Goal: Find specific page/section: Find specific page/section

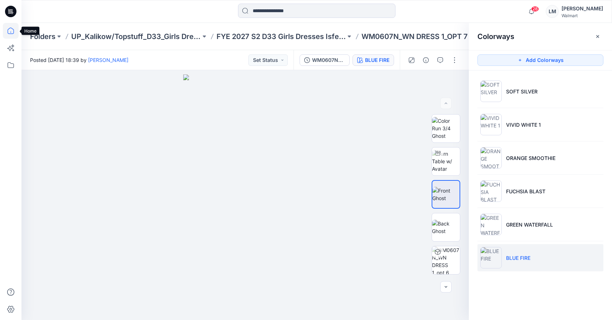
click at [17, 33] on icon at bounding box center [11, 31] width 16 height 16
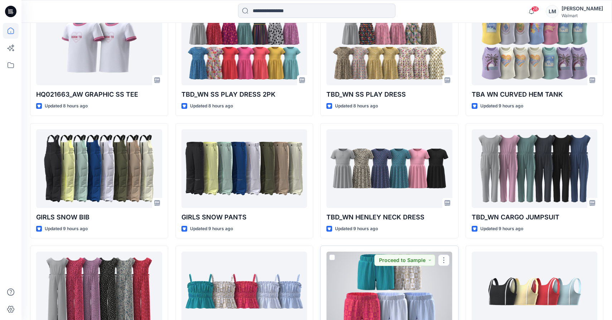
scroll to position [1444, 0]
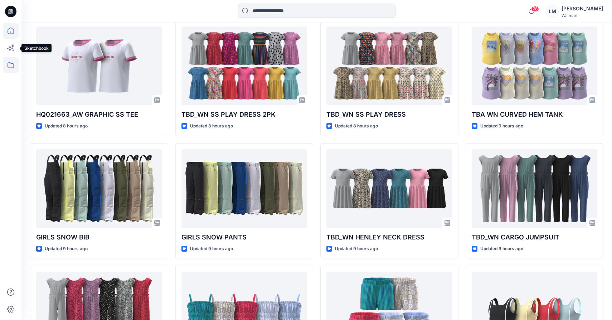
click at [12, 63] on icon at bounding box center [11, 65] width 16 height 16
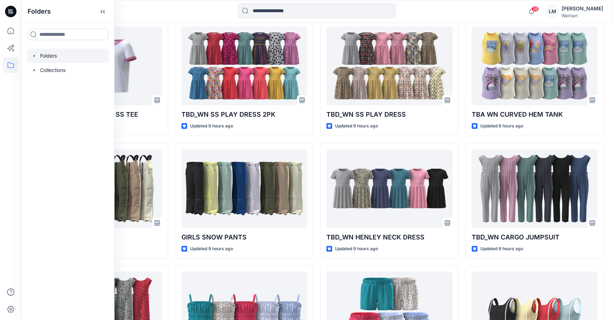
click at [59, 54] on div at bounding box center [68, 56] width 82 height 14
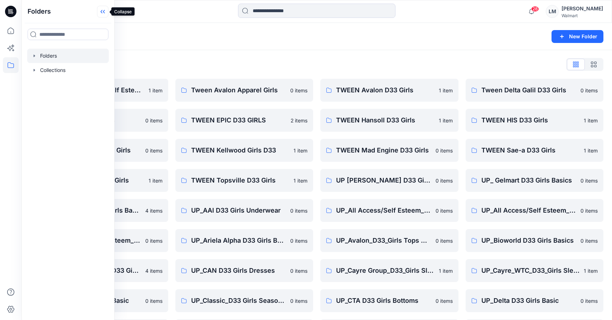
click at [102, 12] on icon at bounding box center [102, 12] width 2 height 4
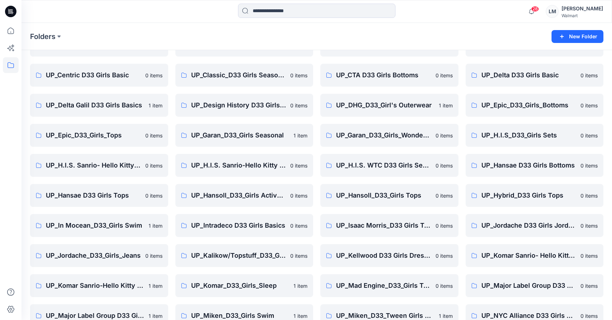
scroll to position [422, 0]
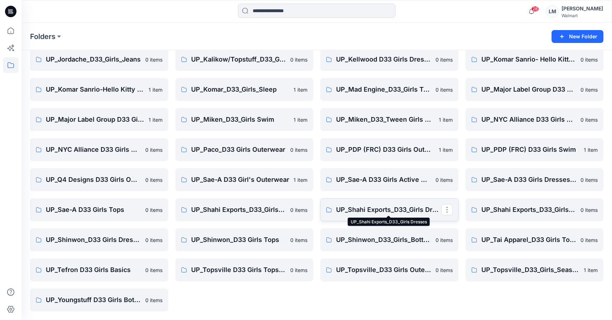
click at [363, 210] on p "UP_Shahi Exports_D33_Girls Dresses" at bounding box center [388, 210] width 105 height 10
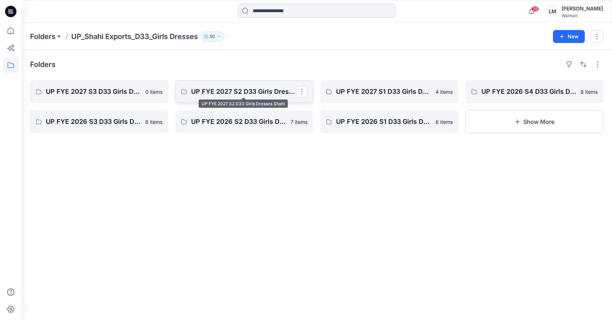
click at [251, 90] on p "UP FYE 2027 S2 D33 Girls Dresses Shahi" at bounding box center [243, 92] width 105 height 10
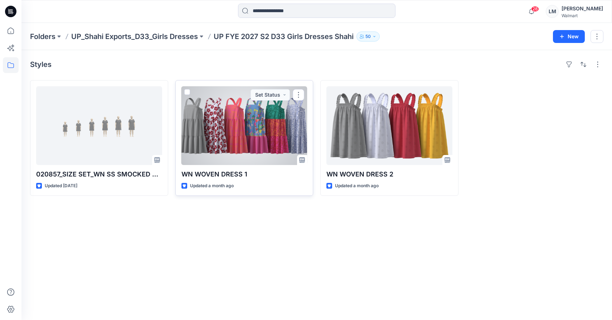
click at [247, 143] on div at bounding box center [245, 125] width 126 height 79
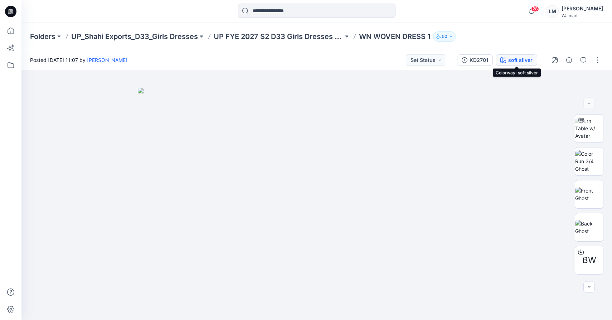
click at [520, 58] on div "soft silver" at bounding box center [521, 60] width 24 height 8
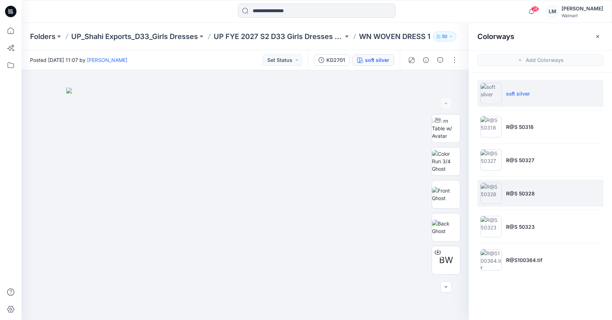
click at [519, 203] on li "R@S 50328" at bounding box center [541, 193] width 126 height 27
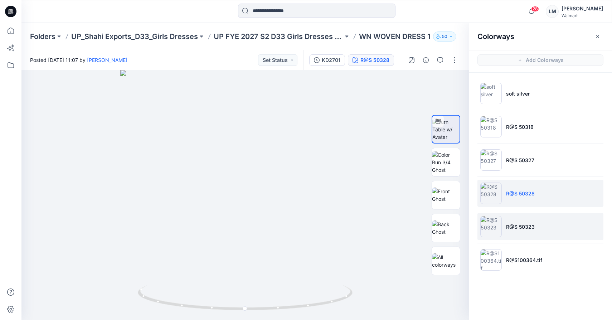
click at [510, 230] on p "R@S 50323" at bounding box center [520, 227] width 29 height 8
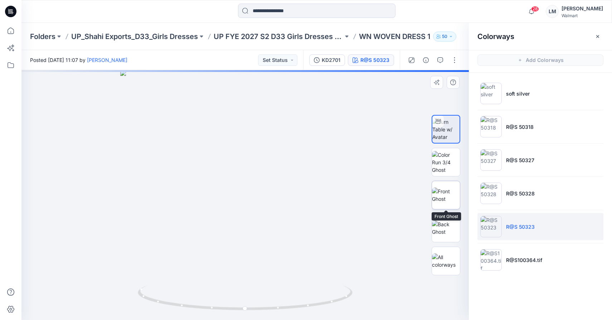
click at [450, 193] on img at bounding box center [446, 195] width 28 height 15
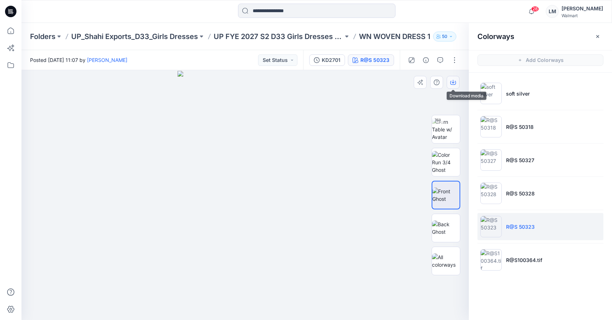
click at [453, 83] on icon "button" at bounding box center [453, 82] width 3 height 4
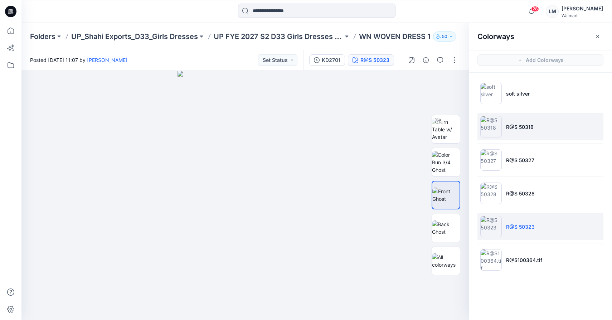
click at [601, 123] on li "R@S 50318" at bounding box center [541, 126] width 126 height 27
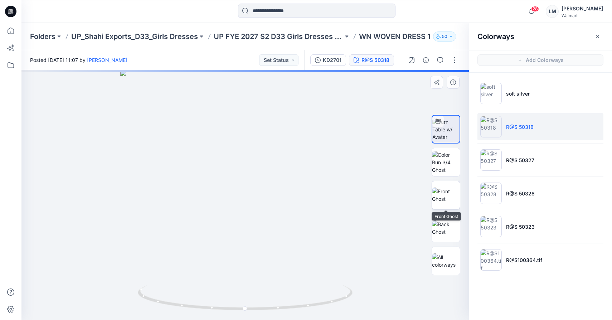
click at [446, 195] on img at bounding box center [446, 195] width 28 height 15
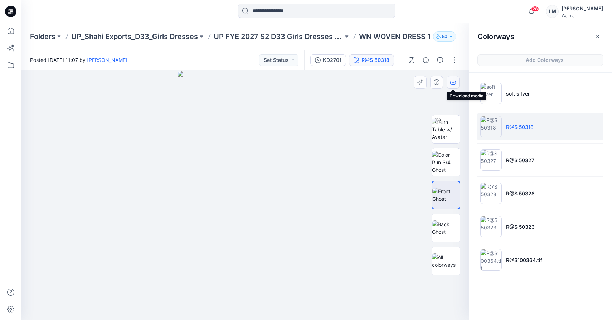
click at [455, 81] on icon "button" at bounding box center [454, 83] width 6 height 6
click at [10, 64] on icon at bounding box center [11, 65] width 16 height 16
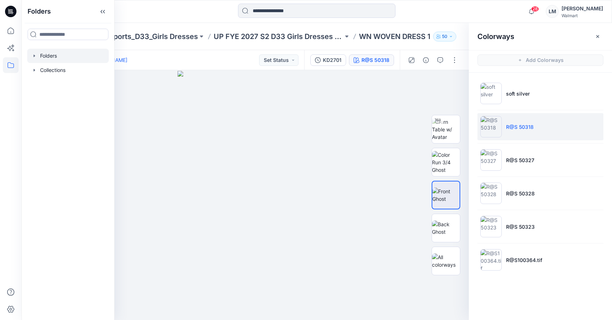
click at [47, 59] on div at bounding box center [68, 56] width 82 height 14
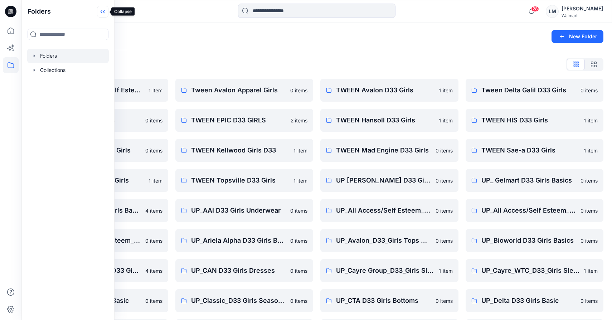
click at [101, 11] on icon at bounding box center [102, 12] width 11 height 12
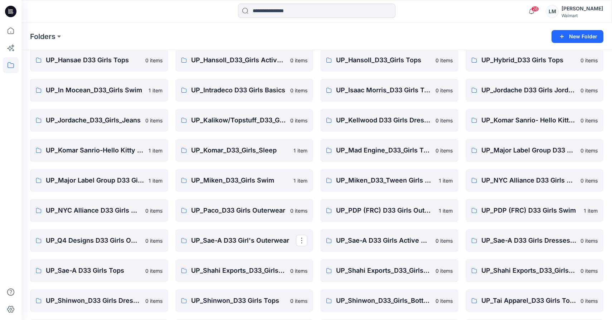
scroll to position [354, 0]
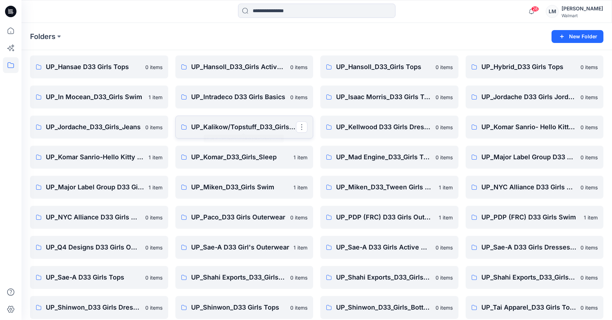
click at [233, 126] on p "UP_Kalikow/Topstuff_D33_Girls Dresses" at bounding box center [243, 127] width 105 height 10
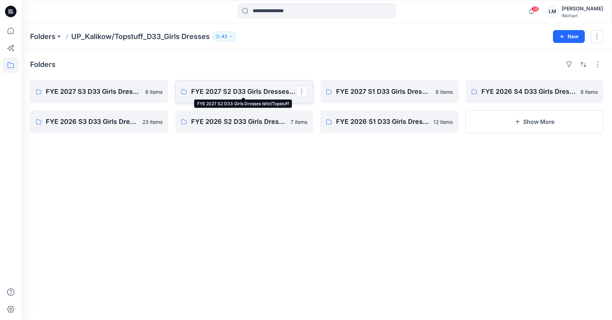
click at [268, 88] on p "FYE 2027 S2 D33 Girls Dresses Isfel/Topstuff" at bounding box center [243, 92] width 105 height 10
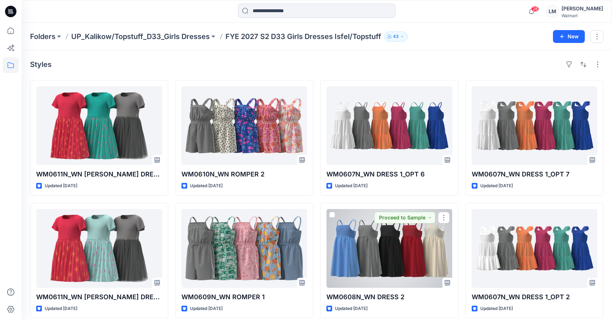
scroll to position [129, 0]
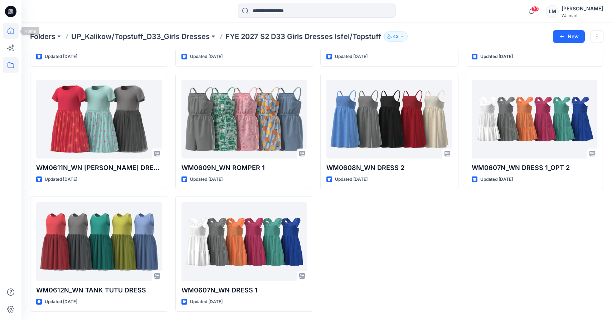
click at [13, 29] on icon at bounding box center [11, 31] width 16 height 16
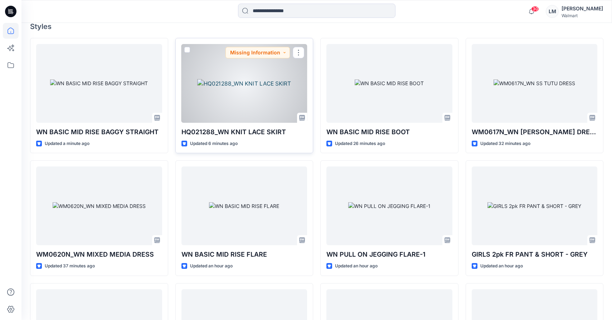
scroll to position [201, 0]
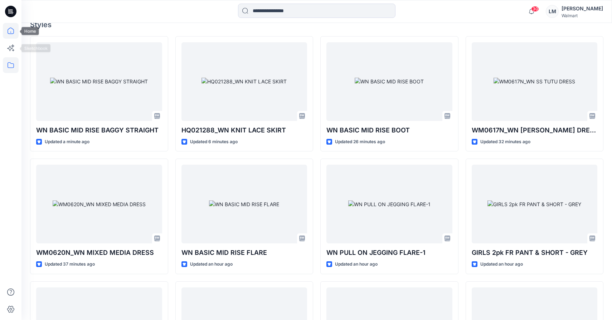
click at [5, 66] on icon at bounding box center [11, 65] width 16 height 16
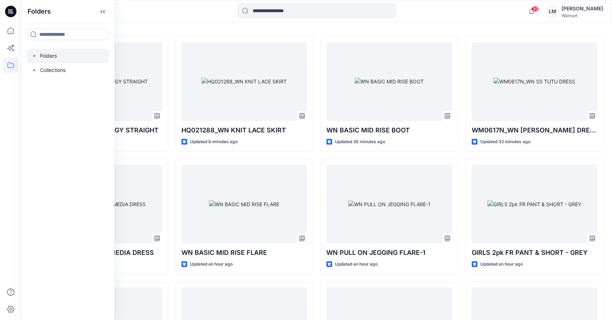
click at [53, 57] on div at bounding box center [68, 56] width 82 height 14
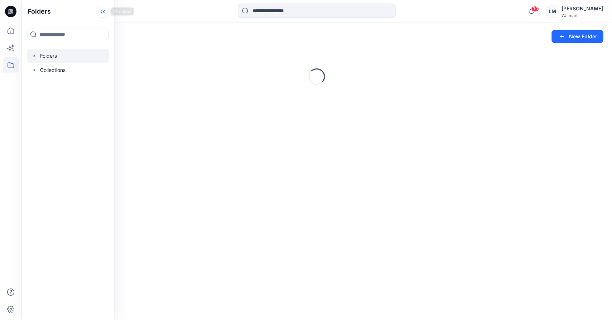
click at [105, 14] on icon at bounding box center [102, 12] width 11 height 12
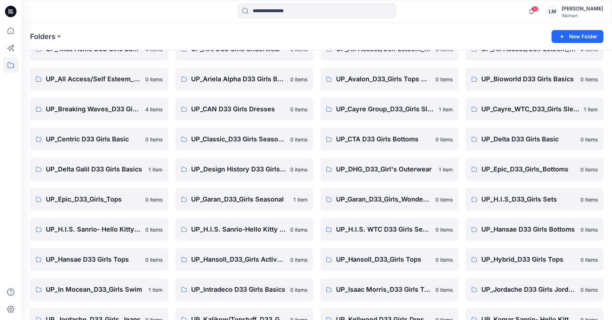
scroll to position [422, 0]
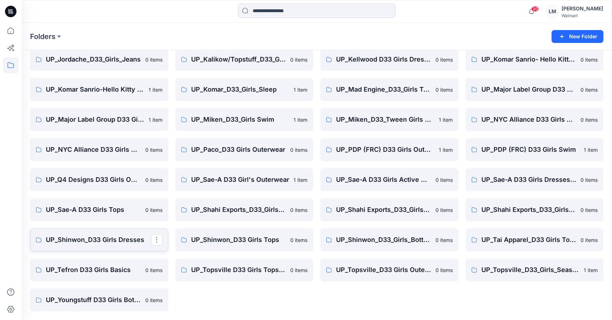
click at [92, 243] on p "UP_Shinwon_D33 Girls Dresses" at bounding box center [98, 240] width 105 height 10
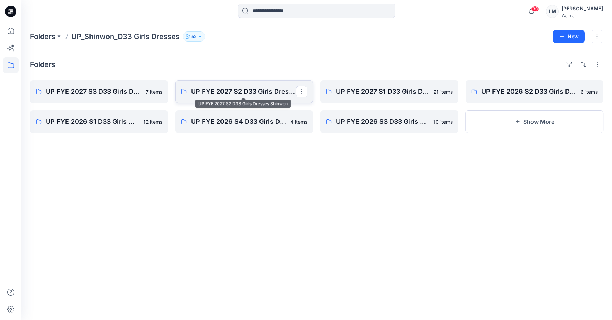
click at [261, 87] on p "UP FYE 2027 S2 D33 Girls Dresses Shinwon" at bounding box center [243, 92] width 105 height 10
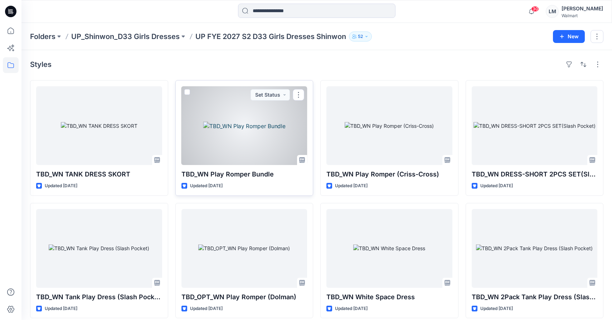
click at [228, 119] on div at bounding box center [245, 125] width 126 height 79
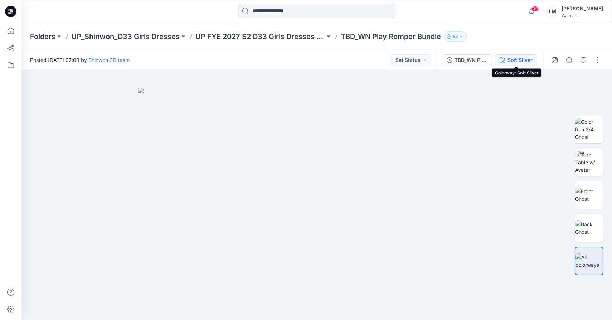
click at [513, 59] on div "Soft Silver" at bounding box center [520, 60] width 25 height 8
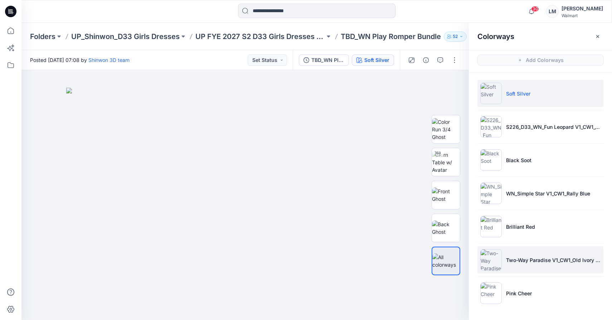
click at [508, 264] on li "Two-Way Paradise V1_CW1_Old Ivory Cream_WM_MILLSHEET_REVISED_0724" at bounding box center [541, 259] width 126 height 27
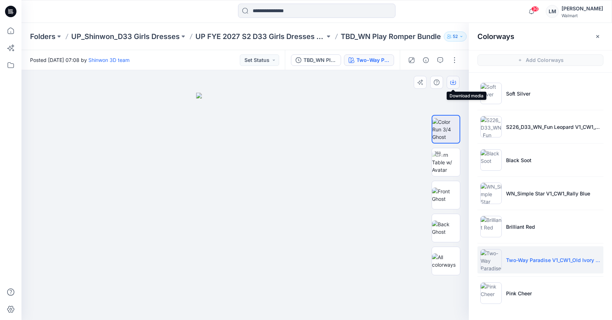
click at [455, 82] on icon "button" at bounding box center [453, 82] width 3 height 4
